Goal: Task Accomplishment & Management: Manage account settings

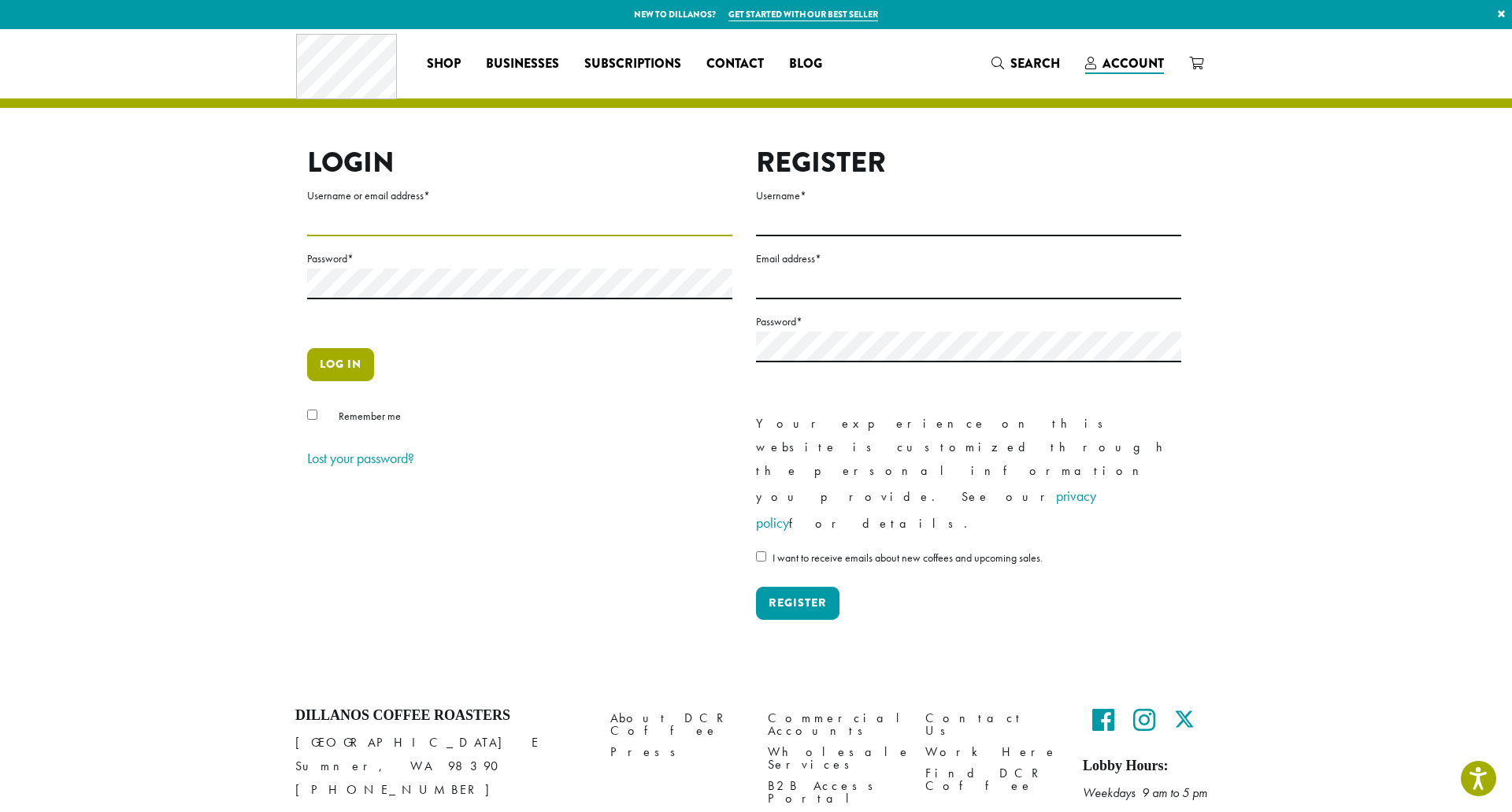
type input "**********"
click at [362, 356] on button "Log in" at bounding box center [340, 364] width 67 height 33
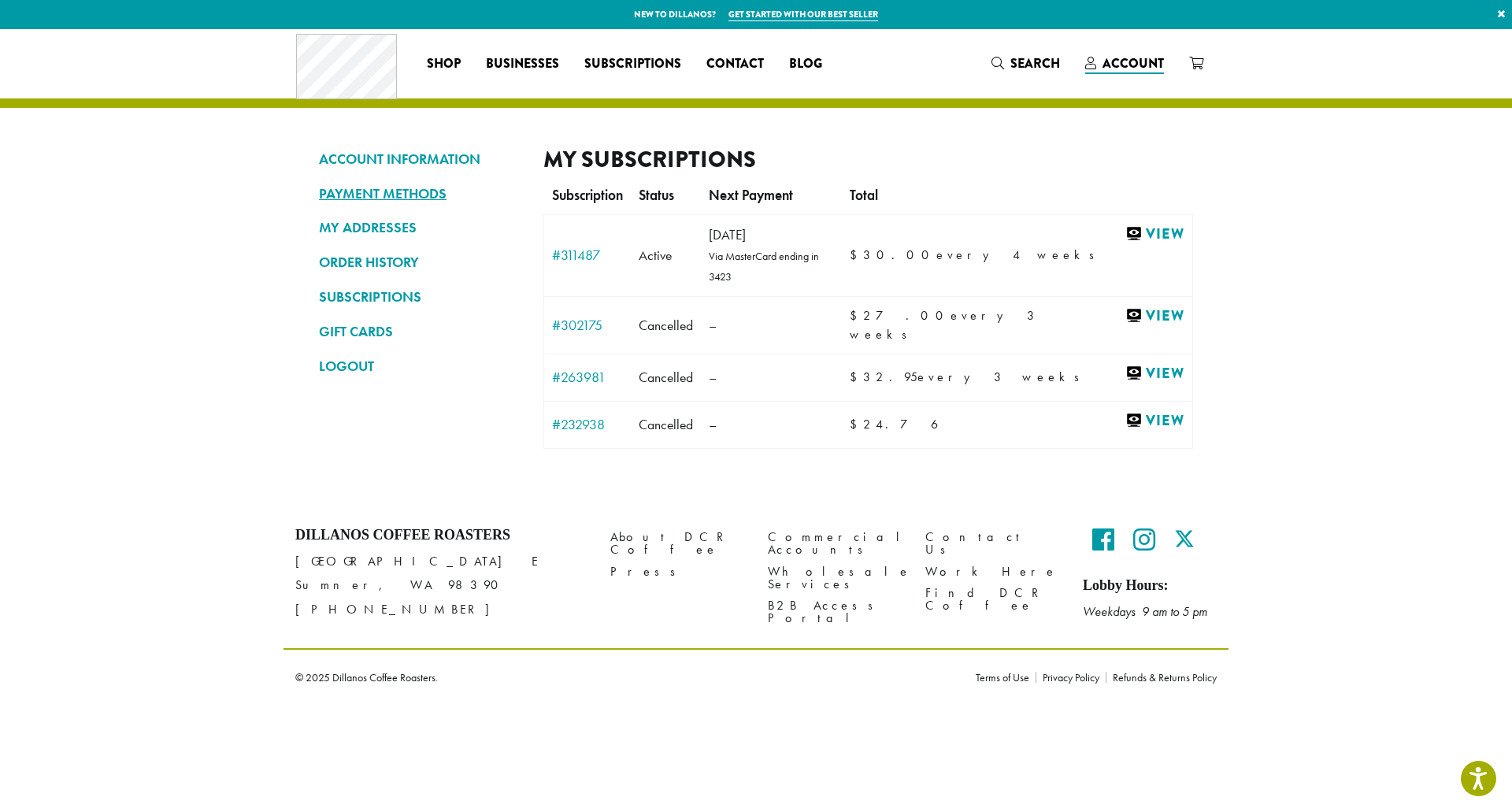
click at [397, 193] on link "PAYMENT METHODS" at bounding box center [419, 193] width 201 height 26
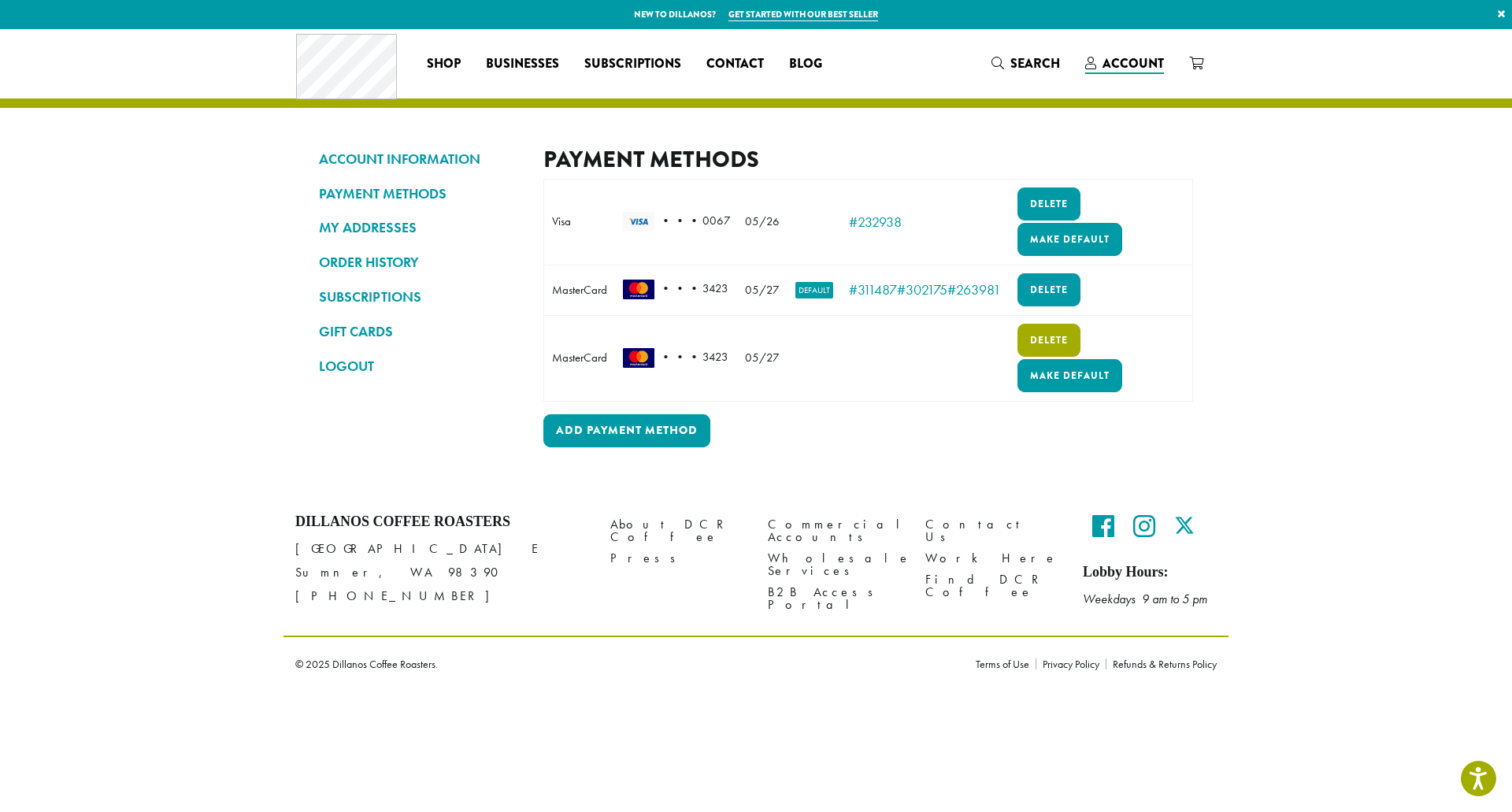
click at [1045, 345] on link "Delete" at bounding box center [1049, 340] width 63 height 33
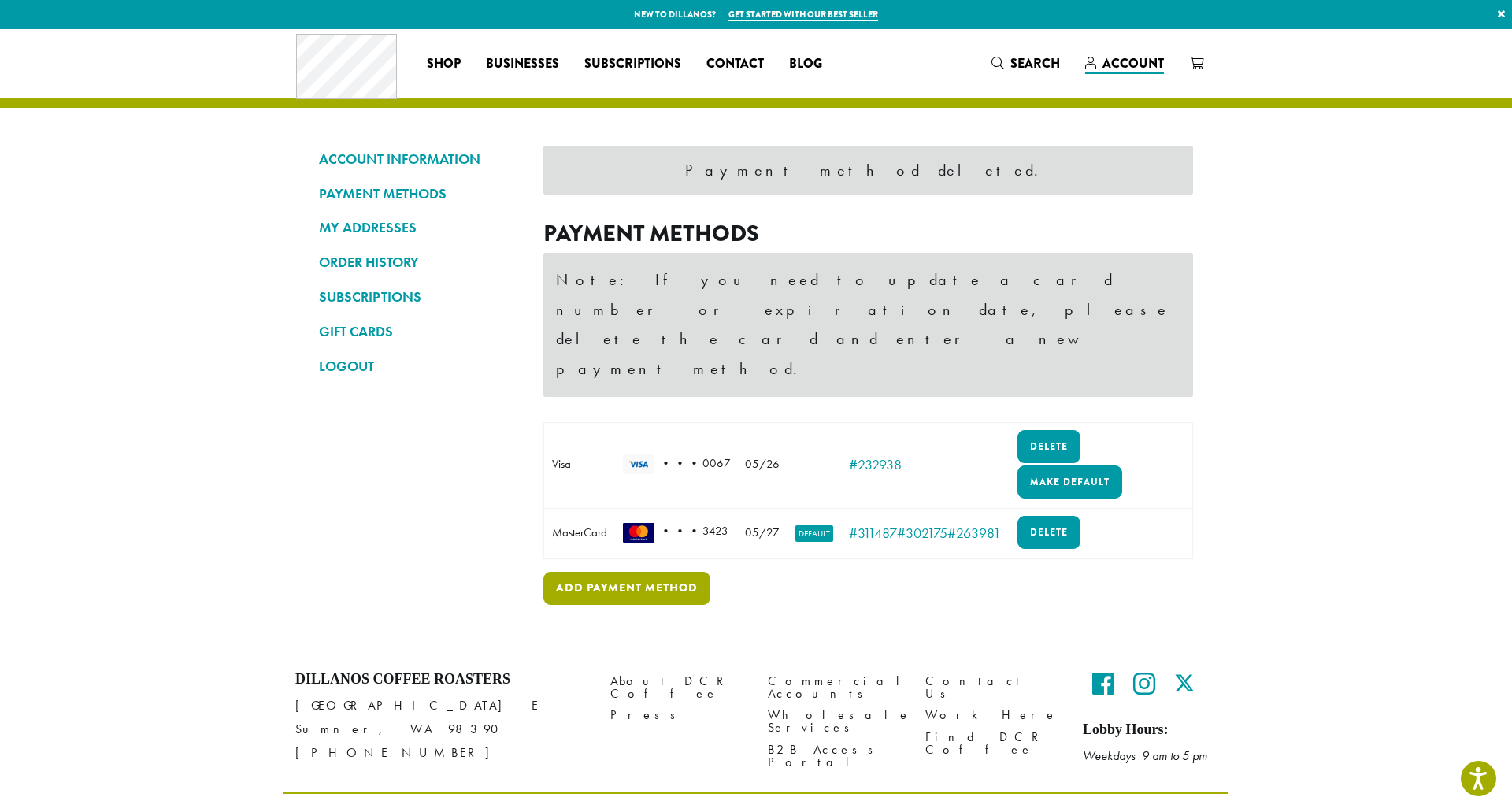
click at [659, 572] on link "Add payment method" at bounding box center [626, 588] width 167 height 33
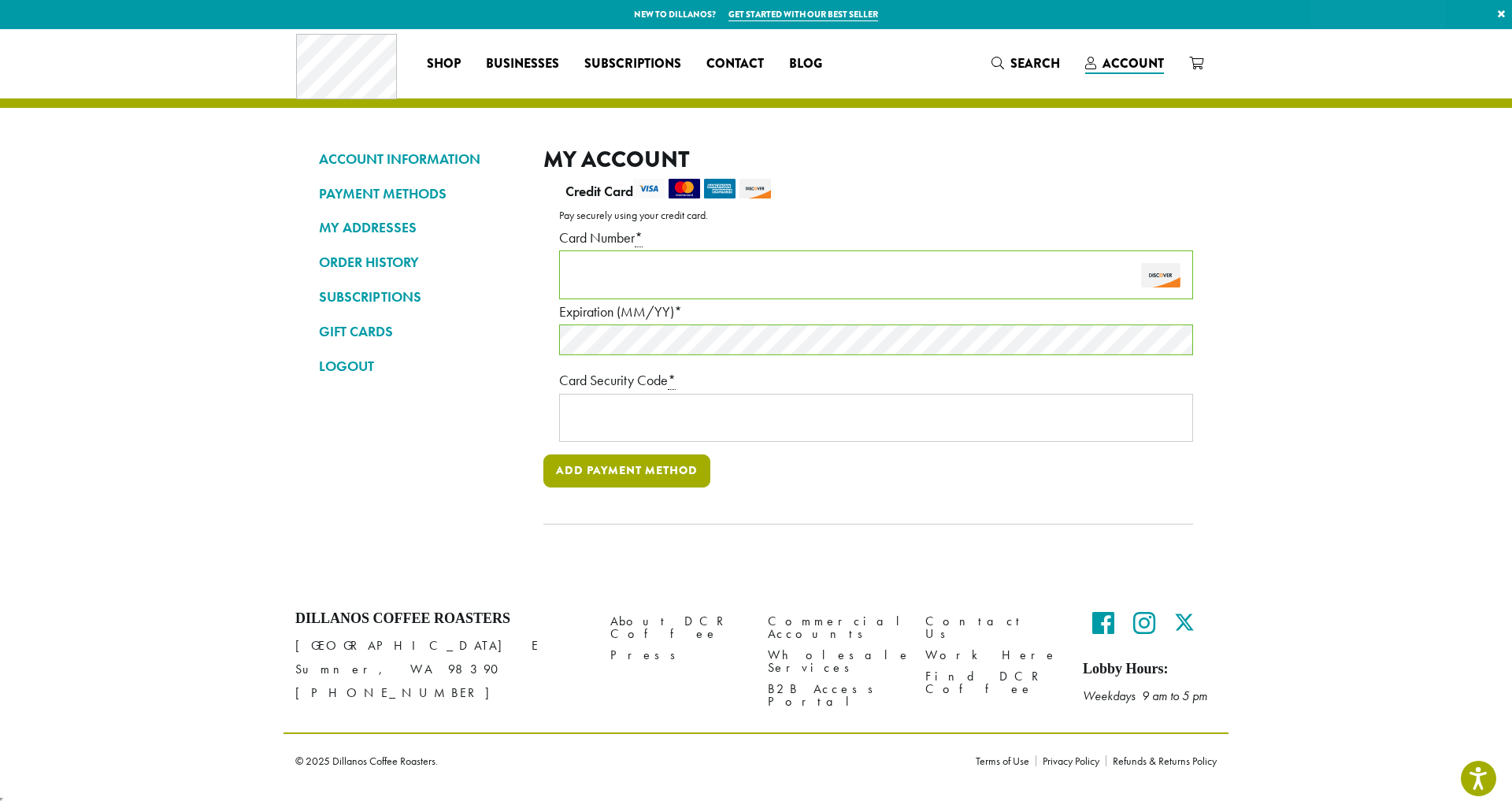
click at [590, 469] on button "Add payment method" at bounding box center [626, 471] width 167 height 33
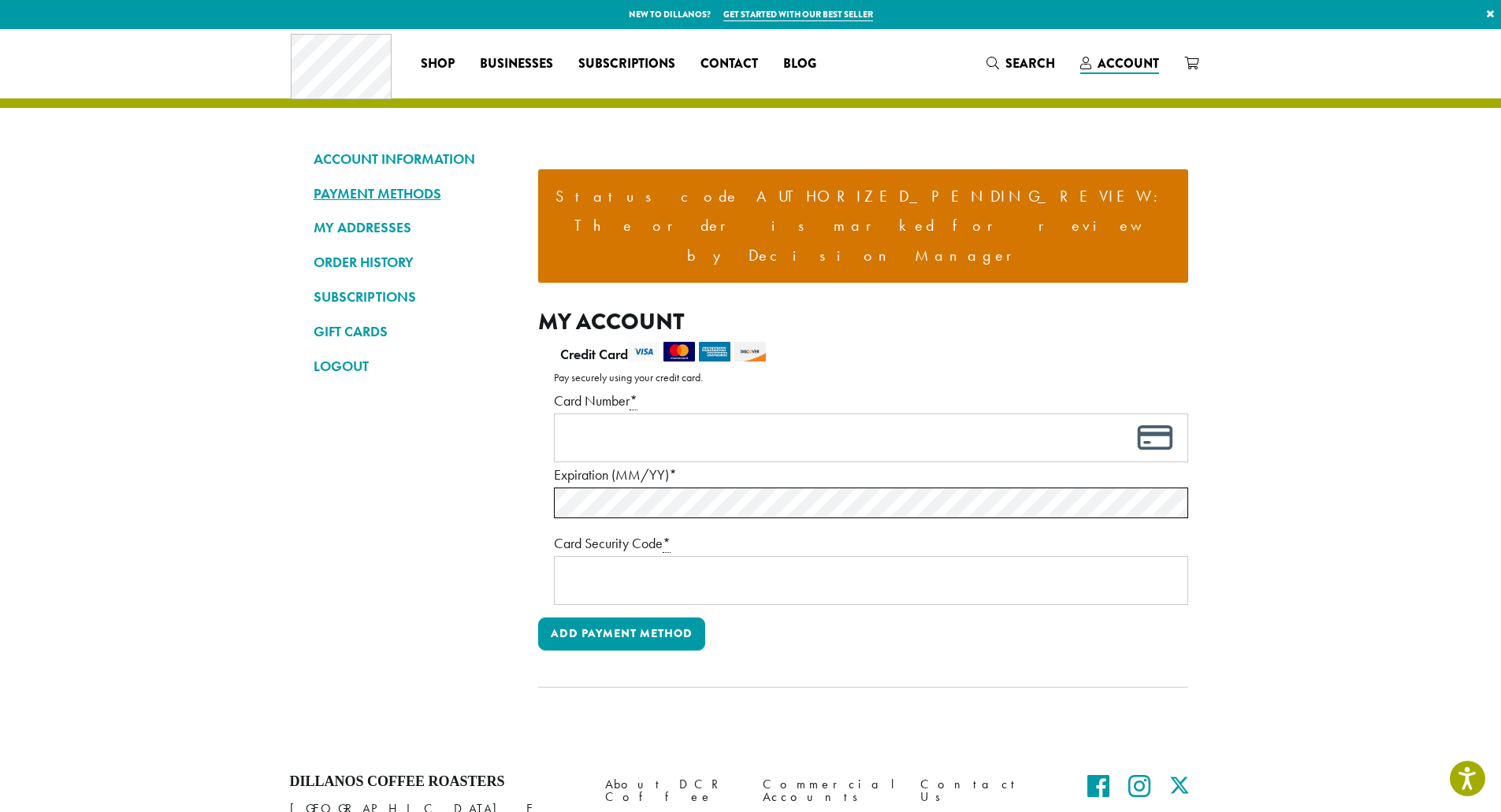
click at [379, 189] on link "PAYMENT METHODS" at bounding box center [414, 193] width 201 height 26
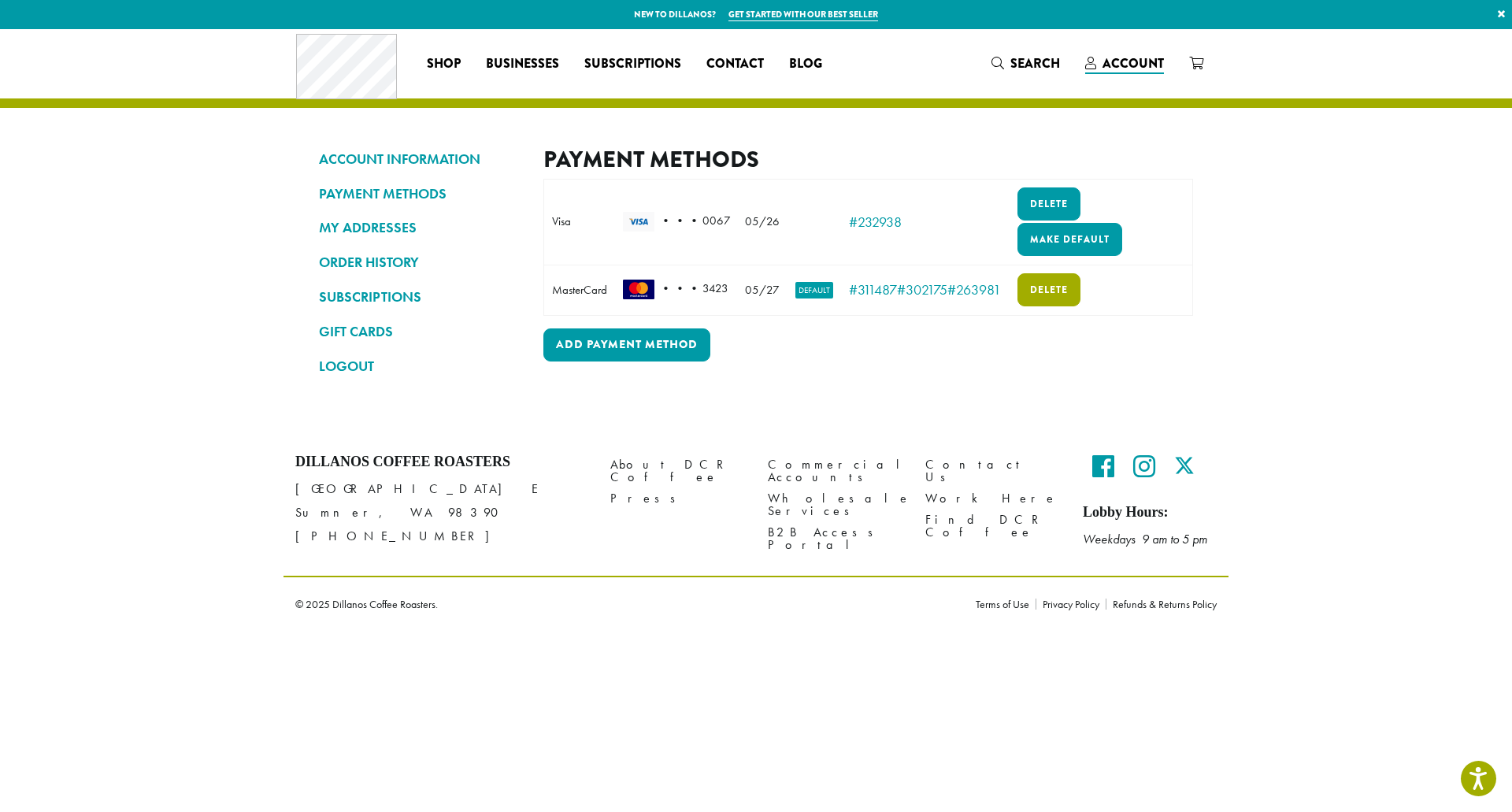
click at [1054, 291] on link "Delete" at bounding box center [1049, 290] width 63 height 33
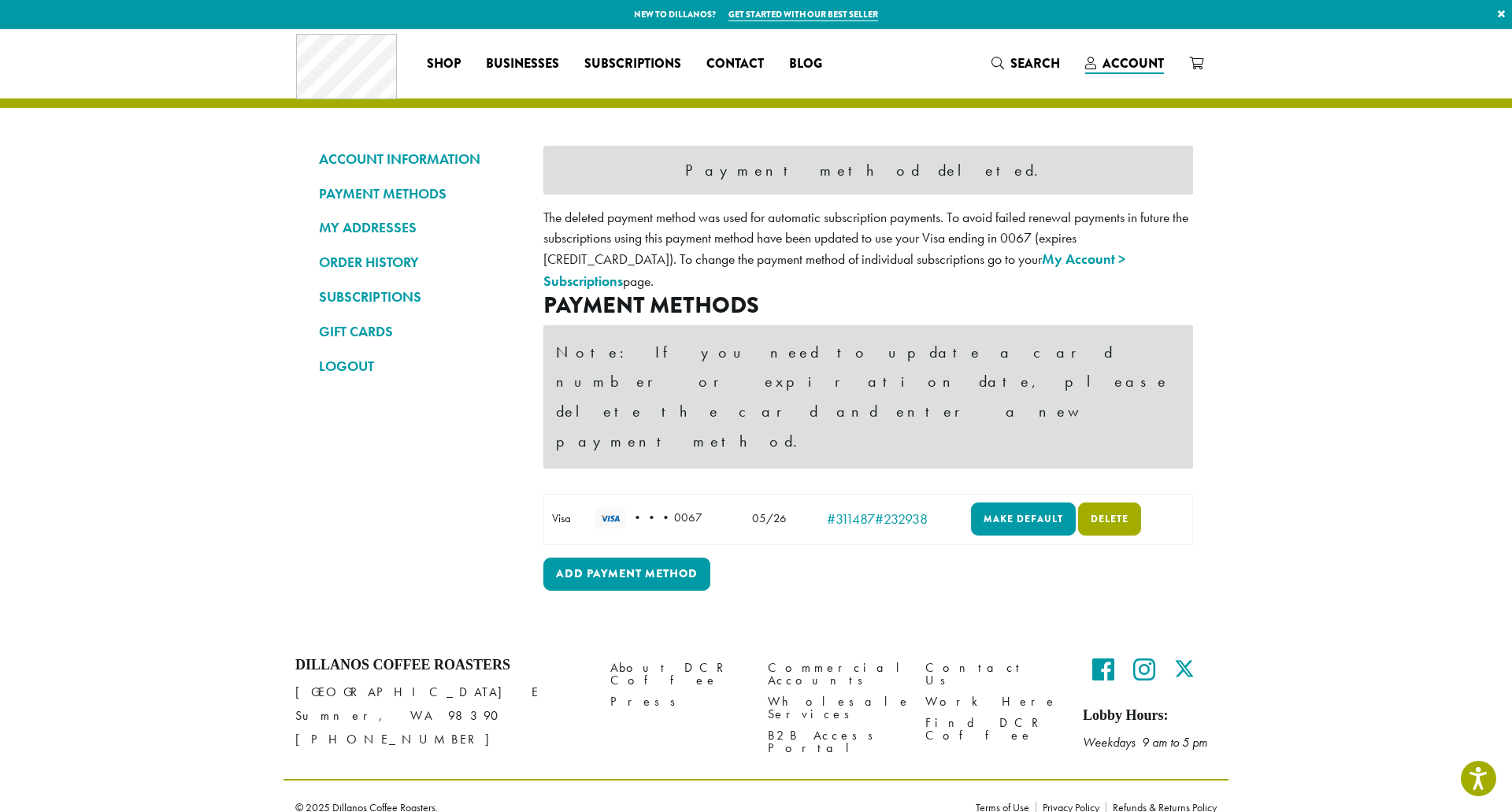
click at [1121, 503] on link "Delete" at bounding box center [1110, 519] width 63 height 33
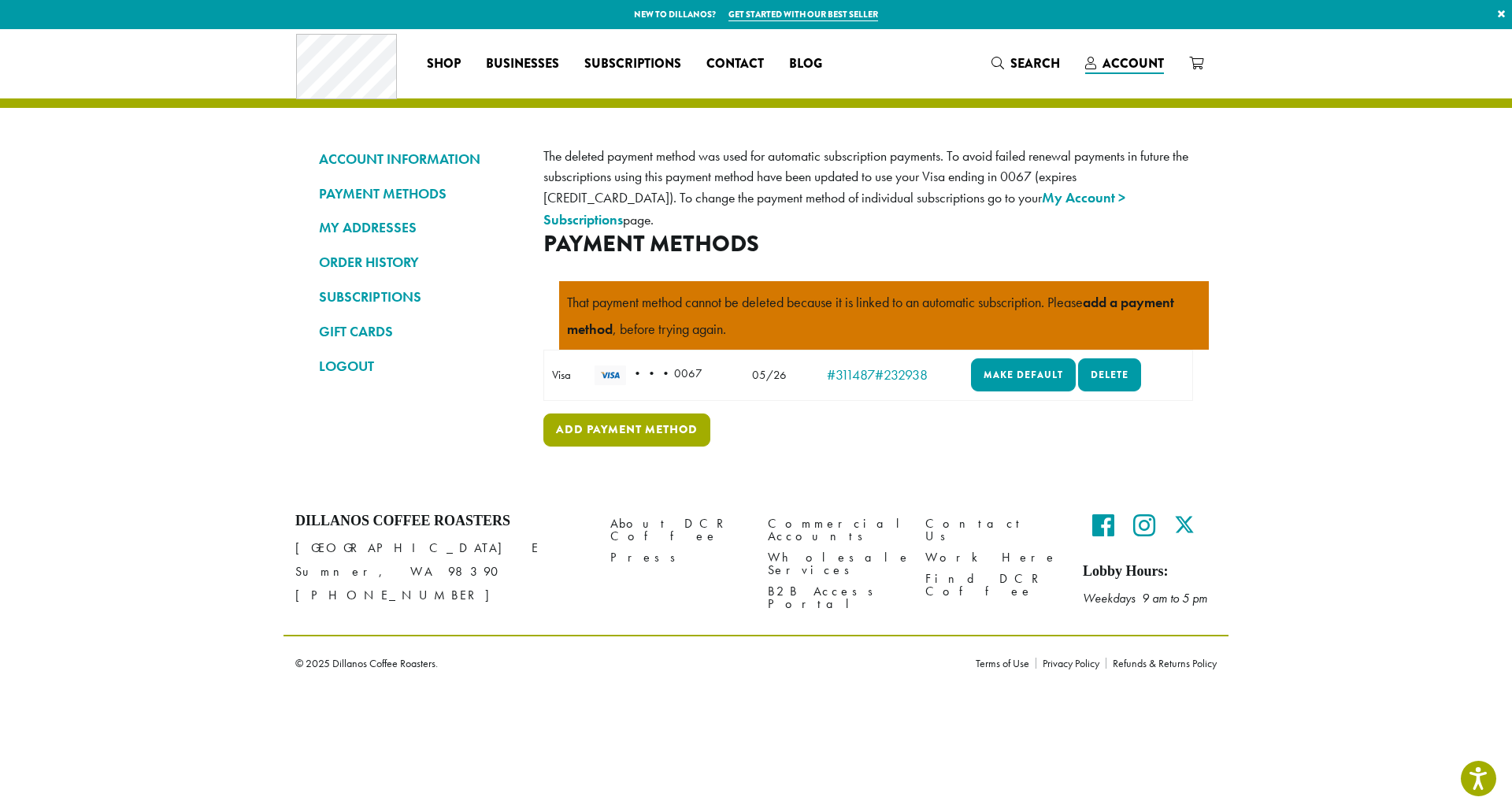
click at [606, 414] on link "Add payment method" at bounding box center [626, 430] width 167 height 33
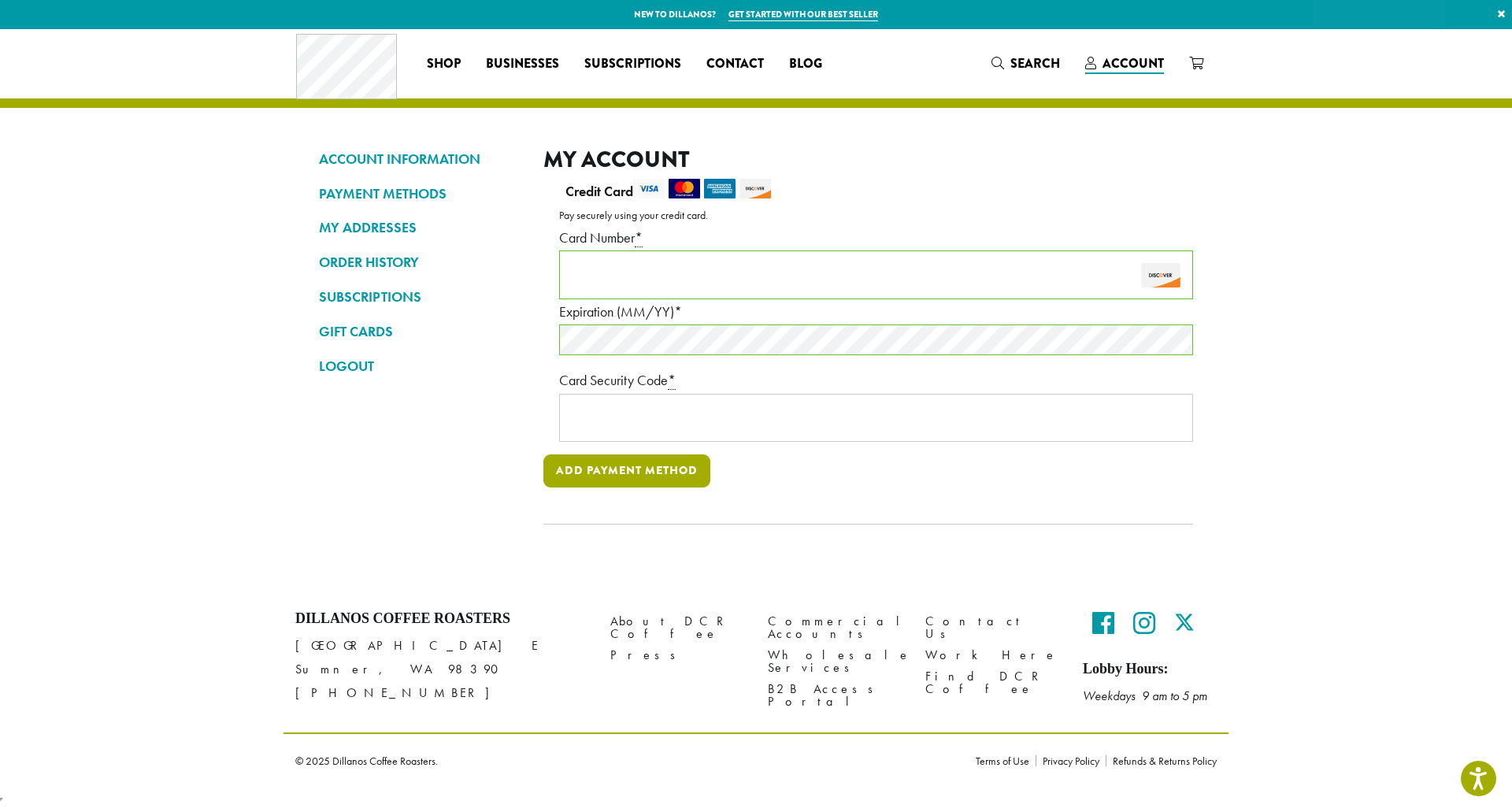
click at [575, 476] on button "Add payment method" at bounding box center [626, 471] width 167 height 33
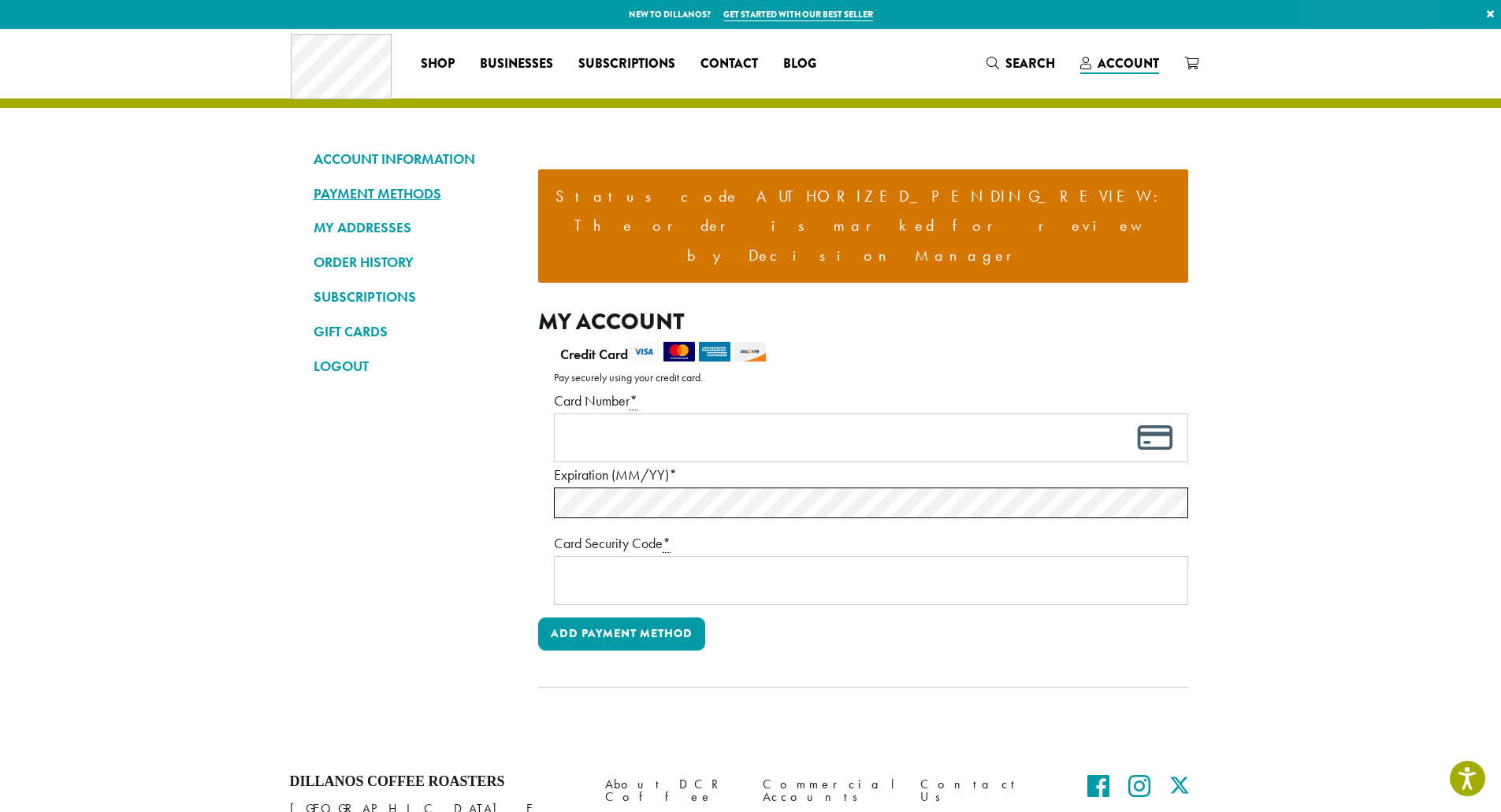
click at [414, 193] on link "PAYMENT METHODS" at bounding box center [414, 193] width 201 height 26
